Goal: Book appointment/travel/reservation

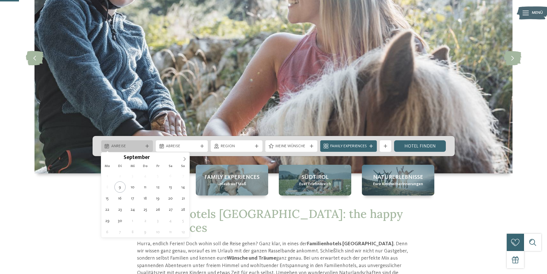
click at [118, 141] on div "Anreise" at bounding box center [127, 146] width 52 height 12
click at [183, 160] on icon at bounding box center [185, 159] width 4 height 4
type input "****"
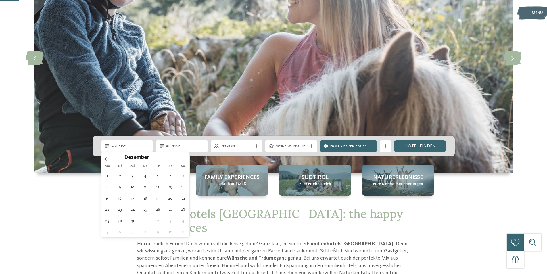
click at [183, 160] on icon at bounding box center [185, 159] width 4 height 4
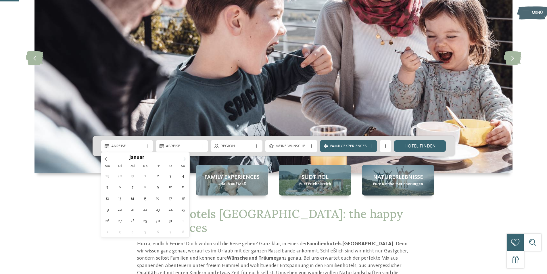
click at [183, 160] on icon at bounding box center [185, 159] width 4 height 4
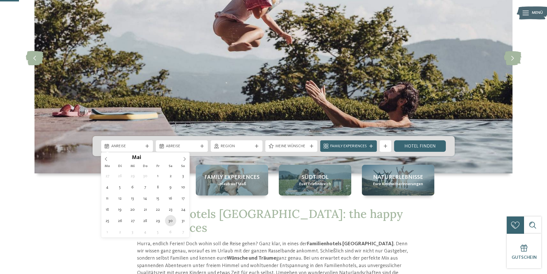
type div "[DATE]"
type input "****"
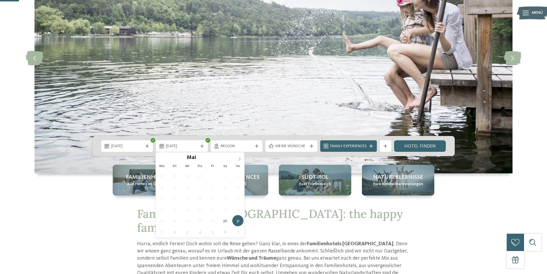
click at [240, 157] on icon at bounding box center [240, 159] width 4 height 4
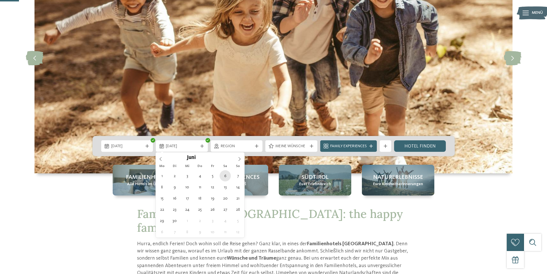
type div "[DATE]"
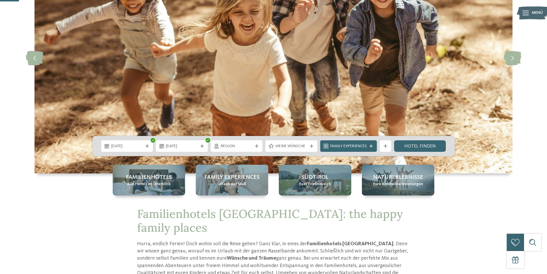
click at [232, 149] on div "Region" at bounding box center [237, 146] width 52 height 12
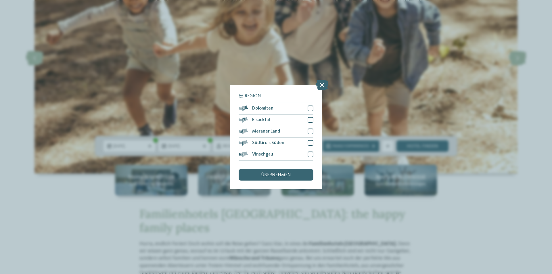
click at [321, 85] on icon at bounding box center [322, 85] width 12 height 10
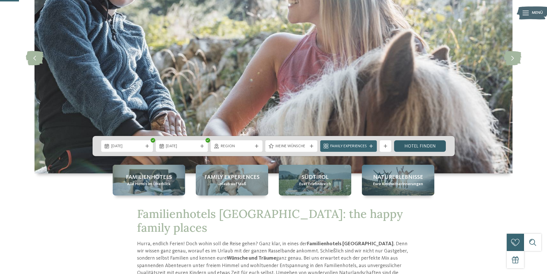
click at [410, 146] on link "Hotel finden" at bounding box center [420, 146] width 52 height 12
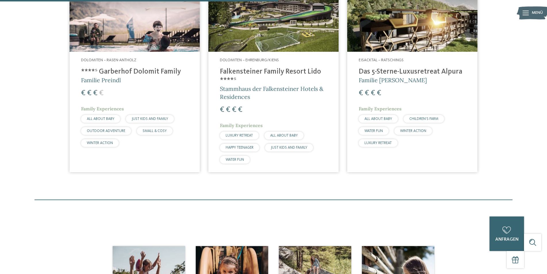
scroll to position [188, 0]
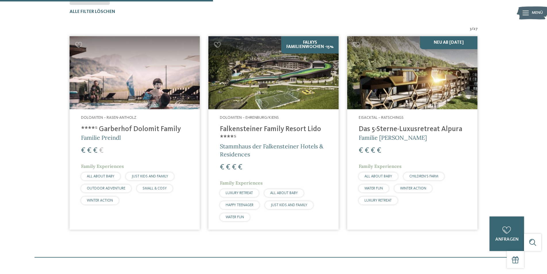
click at [122, 131] on h4 "****ˢ Garberhof Dolomit Family" at bounding box center [134, 129] width 107 height 9
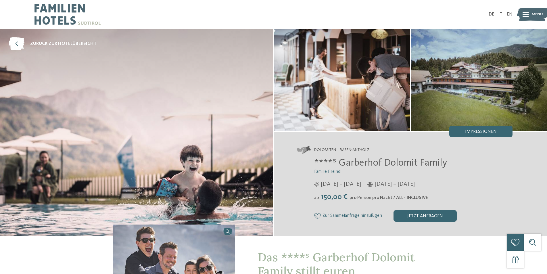
click at [454, 106] on img at bounding box center [479, 80] width 136 height 102
click at [464, 134] on div "Impressionen" at bounding box center [481, 132] width 63 height 12
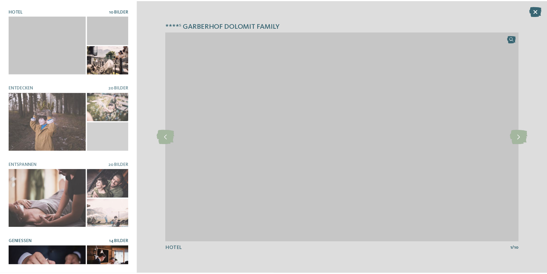
scroll to position [108, 0]
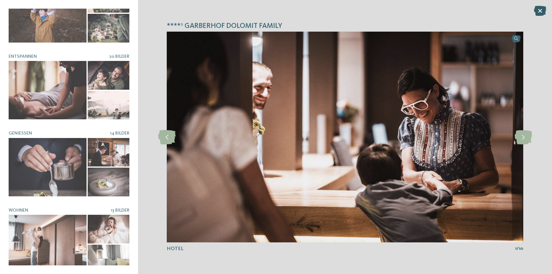
click at [538, 11] on icon at bounding box center [540, 11] width 12 height 10
